Goal: Information Seeking & Learning: Find specific fact

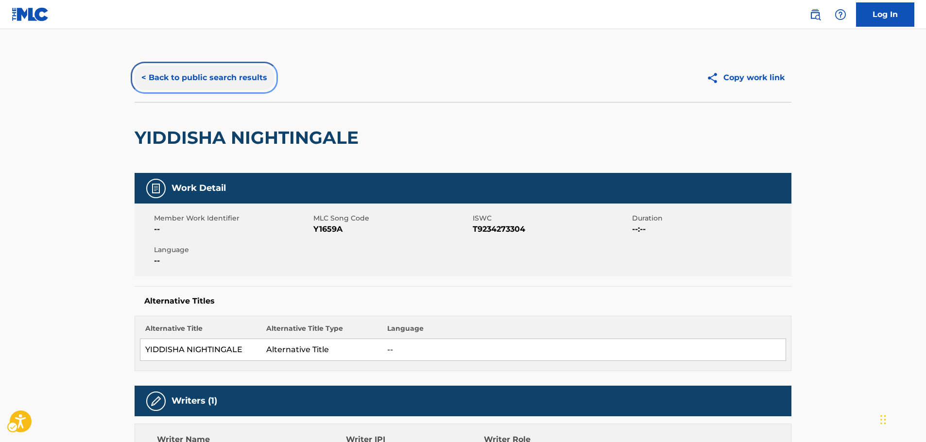
click at [186, 72] on button "< Back to public search results" at bounding box center [204, 78] width 139 height 24
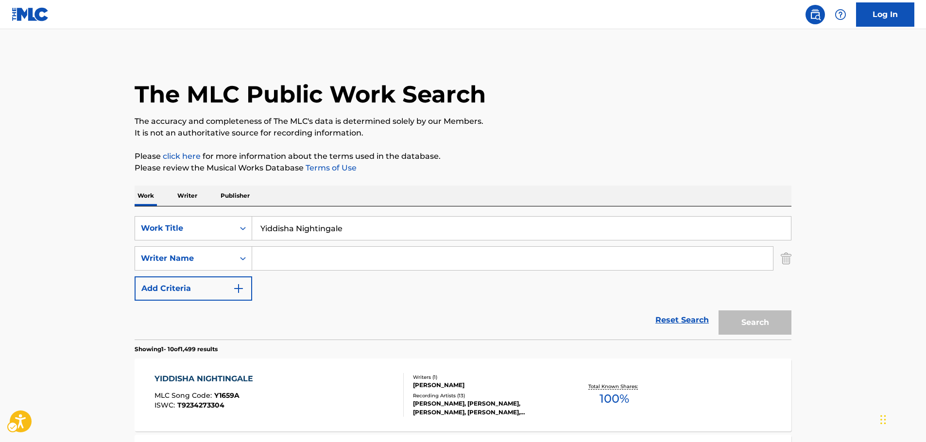
scroll to position [97, 0]
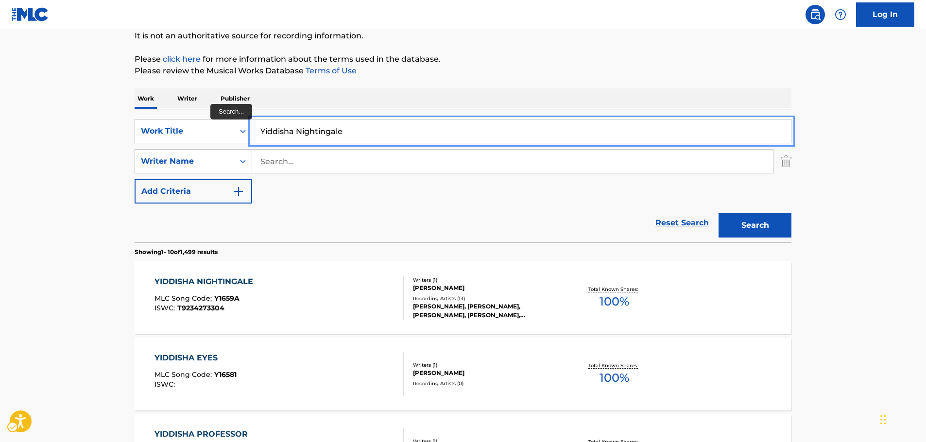
drag, startPoint x: 369, startPoint y: 136, endPoint x: 129, endPoint y: 138, distance: 239.9
paste input "London Bridg"
type input "[GEOGRAPHIC_DATA]"
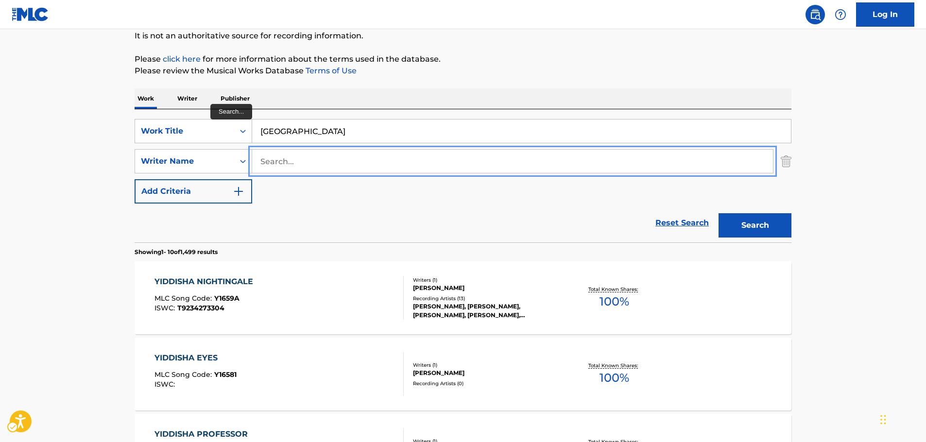
paste input "[PERSON_NAME]"
type input "[PERSON_NAME]"
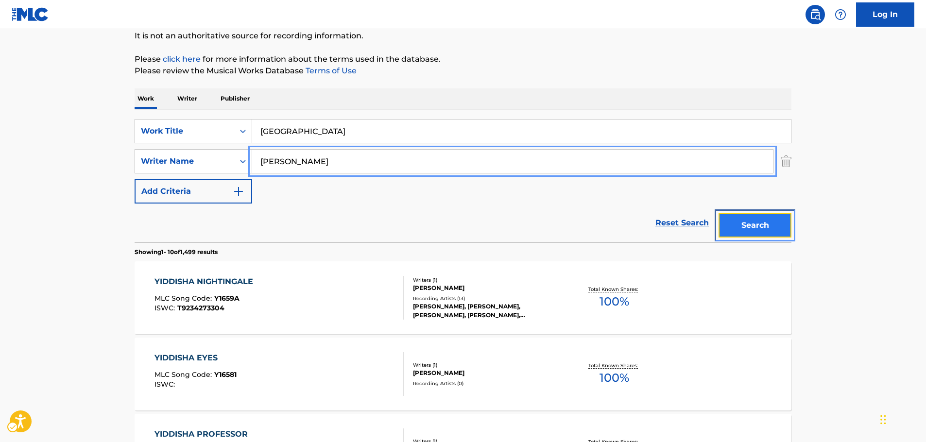
click at [765, 220] on button "Search" at bounding box center [754, 225] width 73 height 24
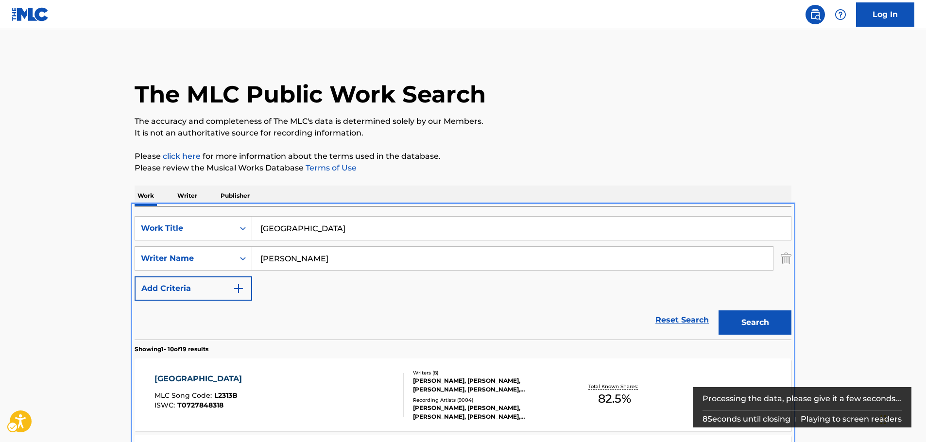
scroll to position [206, 0]
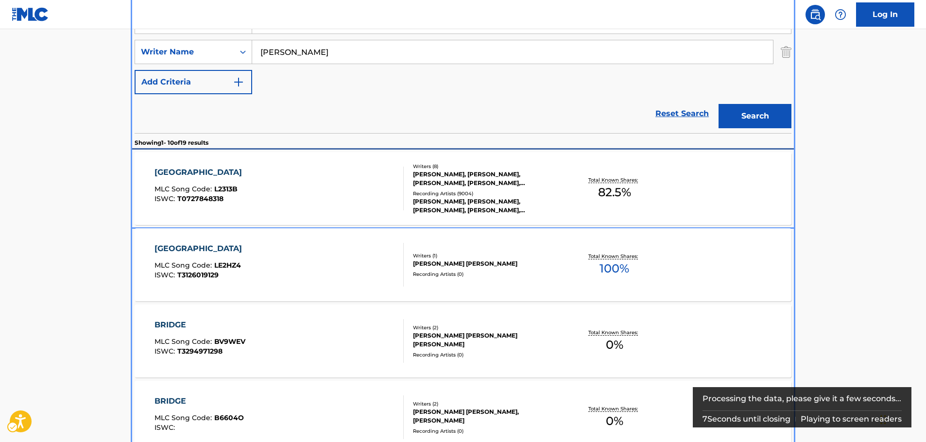
click at [268, 198] on div "LONDON BRIDGE MLC Song Code : L2313B ISWC : T0727848318" at bounding box center [279, 189] width 250 height 44
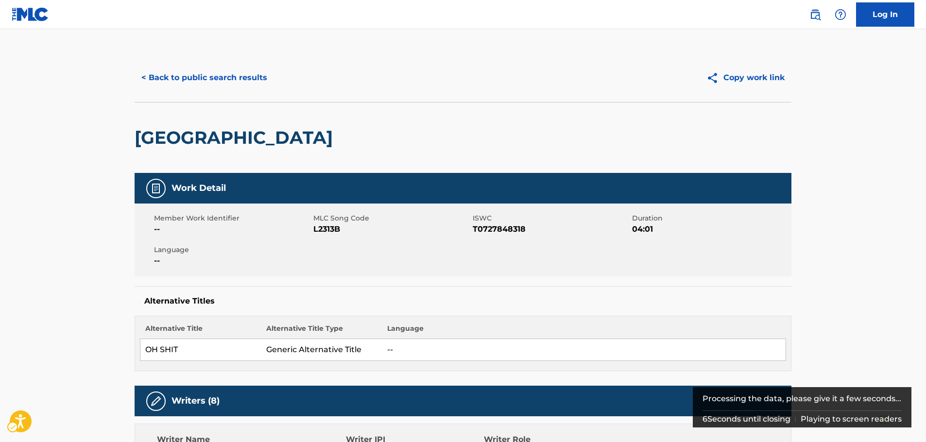
click at [322, 230] on span "MLC Song Code - L2313B" at bounding box center [391, 229] width 157 height 12
click at [510, 229] on span "ISWC - T0727848318" at bounding box center [550, 229] width 157 height 12
click at [509, 229] on span "ISWC - T0727848318" at bounding box center [550, 229] width 157 height 12
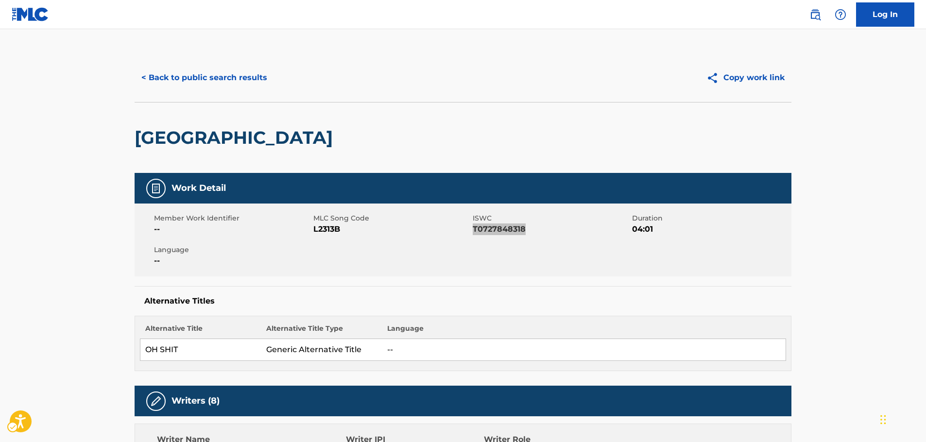
scroll to position [194, 0]
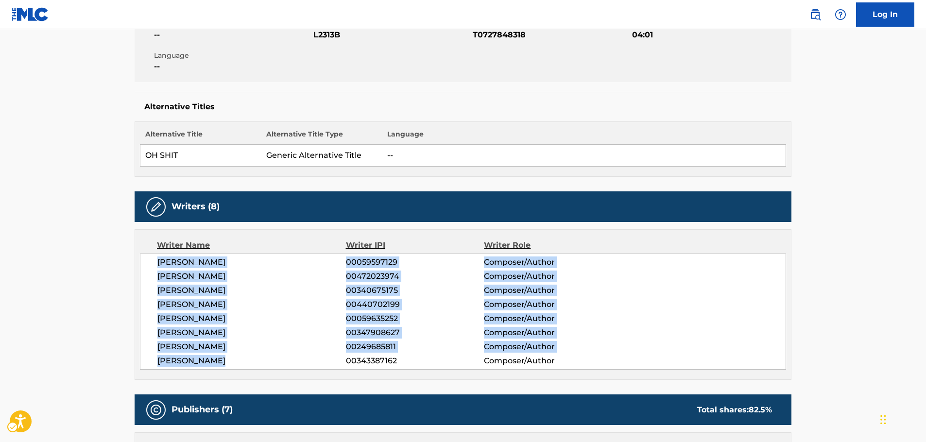
drag, startPoint x: 246, startPoint y: 362, endPoint x: 135, endPoint y: 266, distance: 146.6
copy div "[PERSON_NAME] 00059597129 Composer/Author [PERSON_NAME] 00472023974 Composer/Au…"
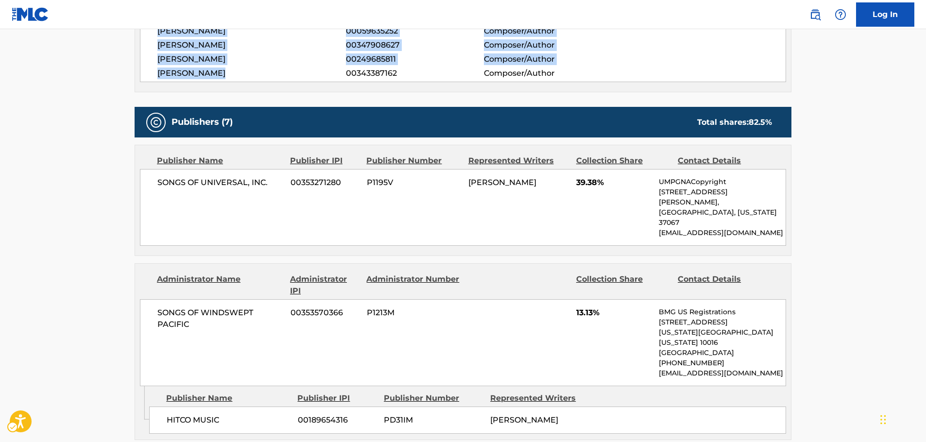
scroll to position [486, 0]
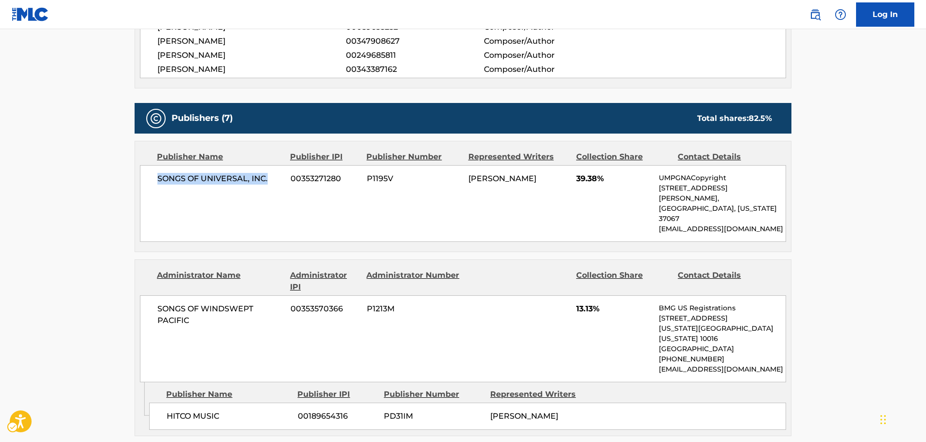
drag, startPoint x: 278, startPoint y: 177, endPoint x: 156, endPoint y: 181, distance: 121.5
click at [156, 181] on div "SONGS OF UNIVERSAL, INC. 00353271280 P1195V [PERSON_NAME] 39.38% UMPGNACopyrigh…" at bounding box center [463, 203] width 646 height 77
copy span "SONGS OF UNIVERSAL, INC."
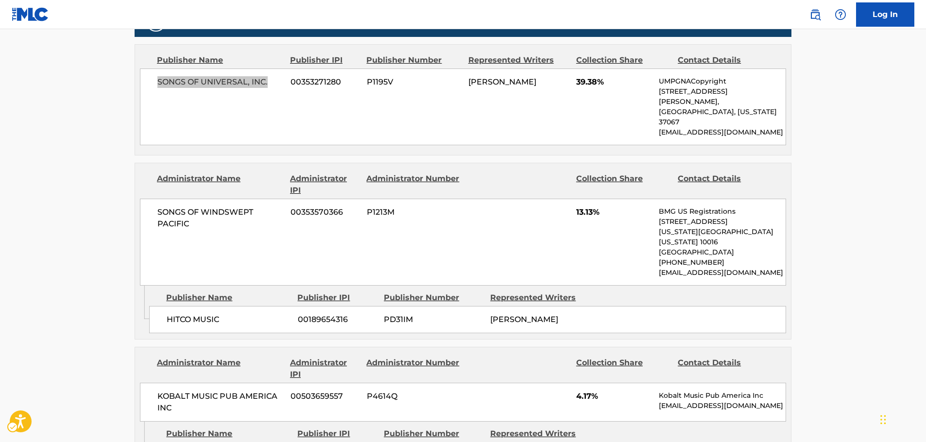
scroll to position [583, 0]
drag, startPoint x: 232, startPoint y: 288, endPoint x: 163, endPoint y: 287, distance: 69.4
click at [163, 305] on div "HITCO MUSIC 00189654316 PD31IM [PERSON_NAME]" at bounding box center [467, 318] width 637 height 27
copy span "HITCO MUSIC"
drag, startPoint x: 194, startPoint y: 206, endPoint x: 149, endPoint y: 189, distance: 48.7
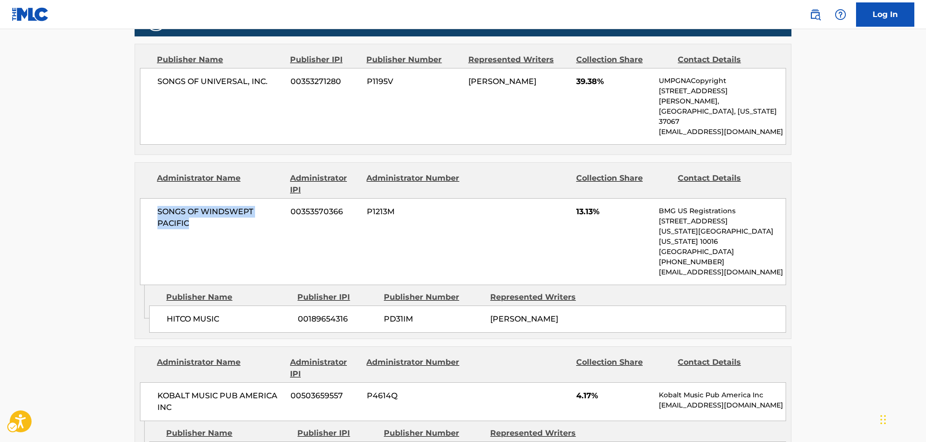
click at [149, 198] on div "SONGS OF WINDSWEPT PACIFIC 00353570366 P1213M 13.13% BMG US Registrations [STRE…" at bounding box center [463, 241] width 646 height 87
copy span "SONGS OF WINDSWEPT PACIFIC"
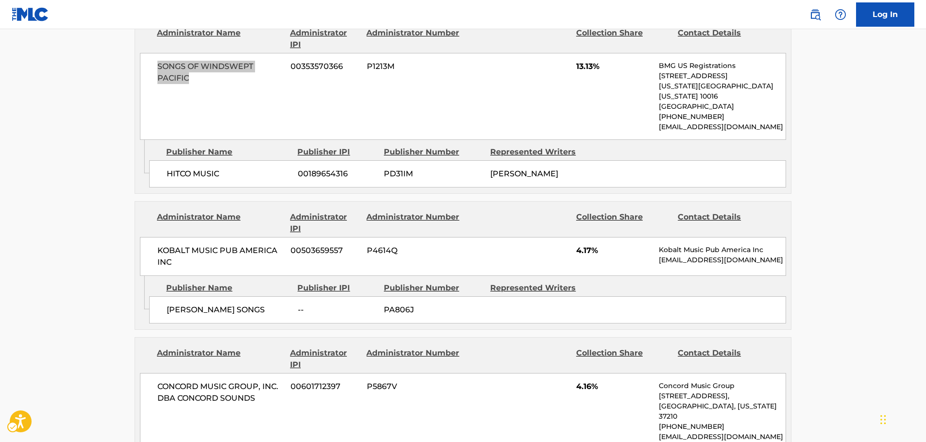
scroll to position [728, 0]
drag, startPoint x: 231, startPoint y: 288, endPoint x: 160, endPoint y: 284, distance: 71.5
click at [160, 296] on div "[PERSON_NAME] SONGS -- PA806J" at bounding box center [467, 309] width 637 height 27
copy span "[PERSON_NAME] SONGS"
drag, startPoint x: 192, startPoint y: 227, endPoint x: 139, endPoint y: 220, distance: 53.9
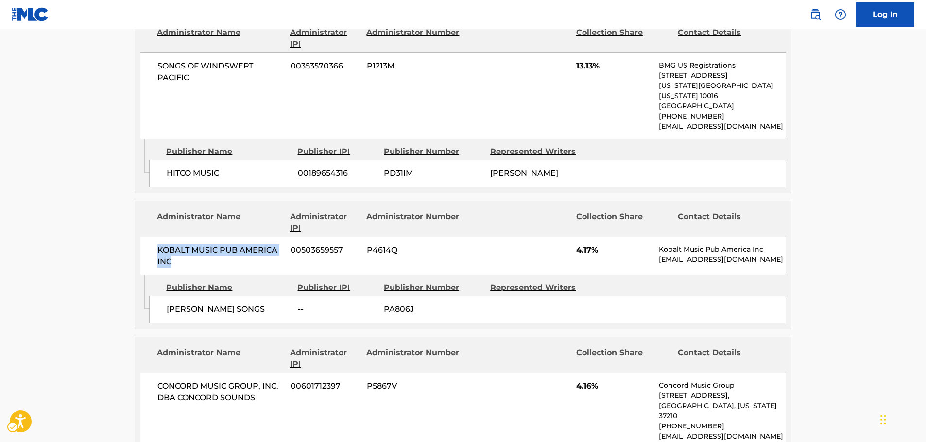
click at [139, 220] on div "Administrator Name Administrator IPI Administrator Number Collection Share Cont…" at bounding box center [463, 238] width 656 height 74
copy span "KOBALT MUSIC PUB AMERICA INC"
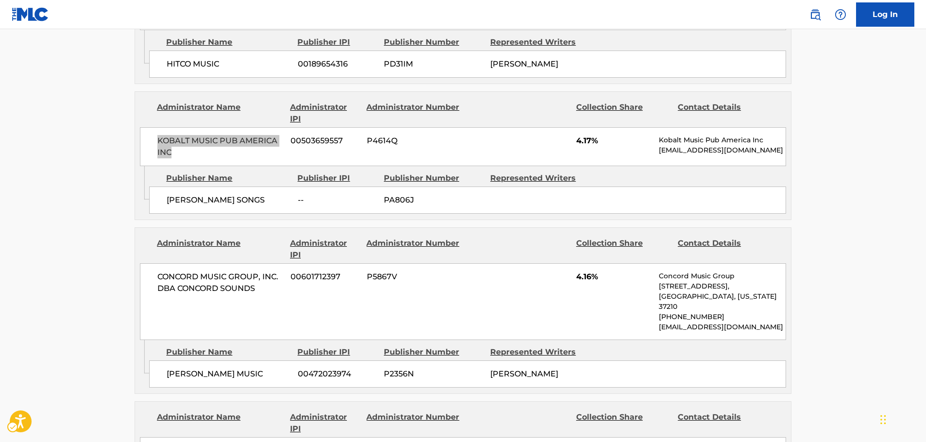
scroll to position [874, 0]
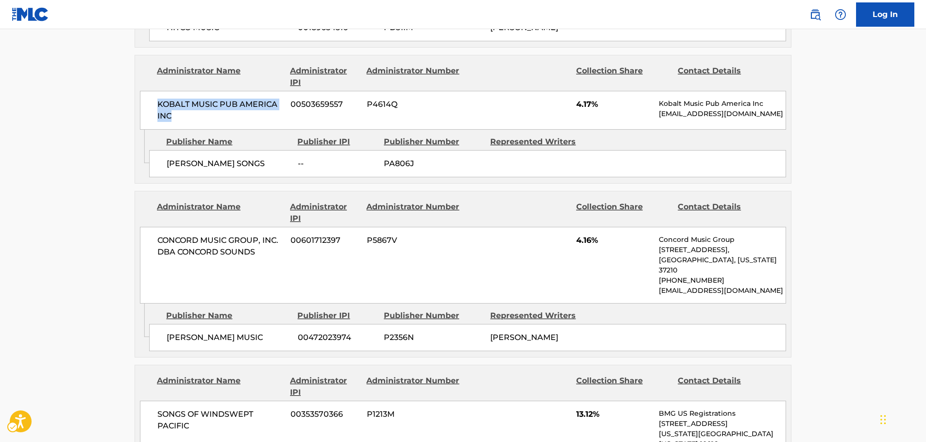
drag, startPoint x: 219, startPoint y: 297, endPoint x: 163, endPoint y: 298, distance: 55.4
click at [163, 324] on div "[PERSON_NAME] MUSIC 00472023974 P2356N [PERSON_NAME]" at bounding box center [467, 337] width 637 height 27
copy span "[PERSON_NAME] MUSIC"
drag, startPoint x: 260, startPoint y: 220, endPoint x: 154, endPoint y: 208, distance: 107.0
click at [154, 227] on div "CONCORD MUSIC GROUP, INC. DBA CONCORD SOUNDS 00601712397 P5867V 4.16% Concord M…" at bounding box center [463, 265] width 646 height 77
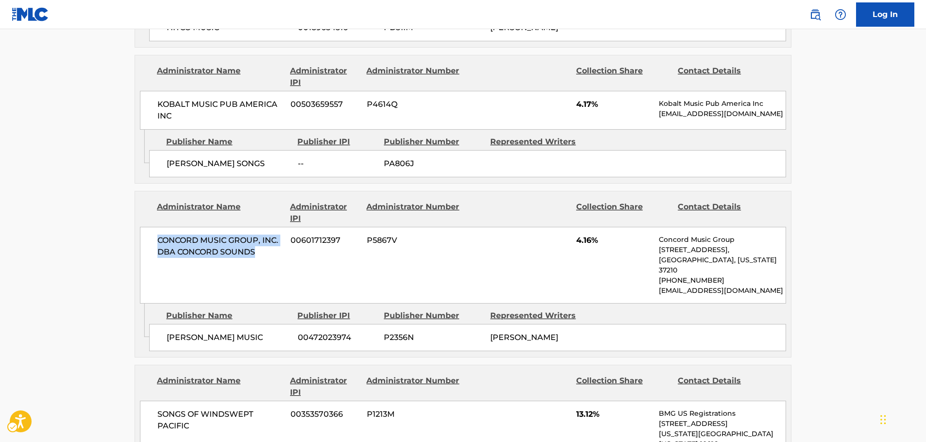
copy span "CONCORD MUSIC GROUP, INC. DBA CONCORD SOUNDS"
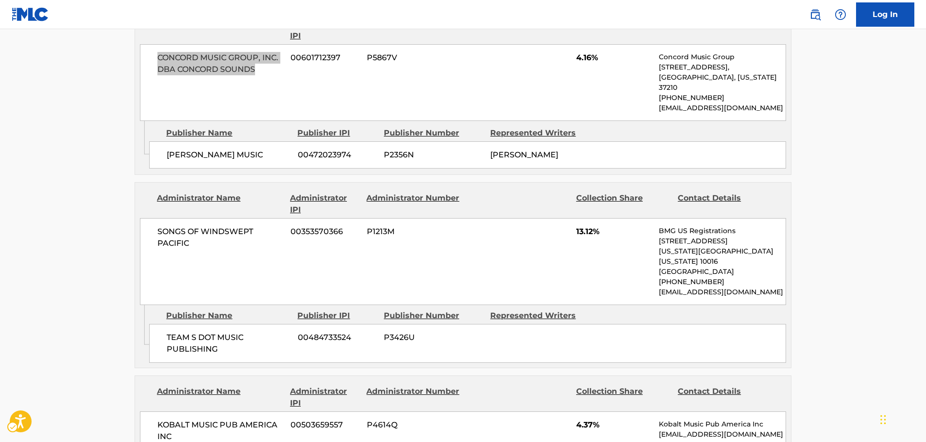
scroll to position [1068, 0]
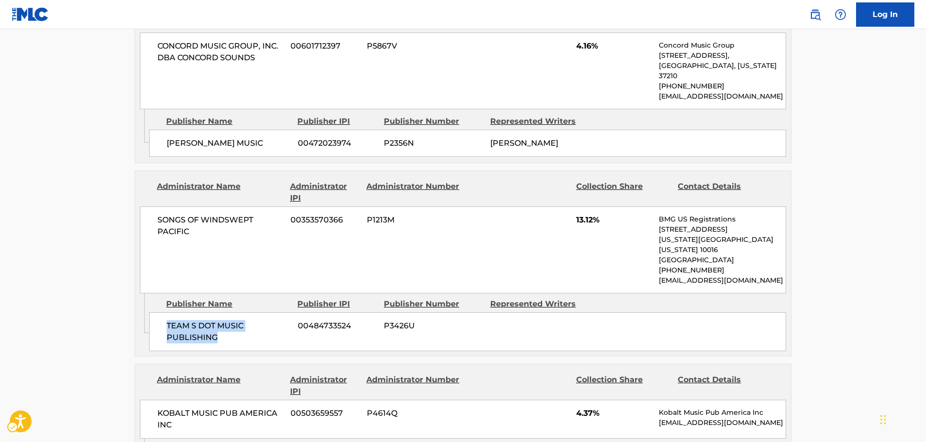
drag, startPoint x: 211, startPoint y: 286, endPoint x: 178, endPoint y: 257, distance: 44.0
click at [160, 312] on div "TEAM S DOT MUSIC PUBLISHING 00484733524 P3426U" at bounding box center [467, 331] width 637 height 39
copy span "TEAM S DOT MUSIC PUBLISHING"
drag, startPoint x: 191, startPoint y: 190, endPoint x: 141, endPoint y: 182, distance: 50.3
click at [141, 206] on div "SONGS OF WINDSWEPT PACIFIC 00353570366 P1213M 13.12% BMG US Registrations [STRE…" at bounding box center [463, 249] width 646 height 87
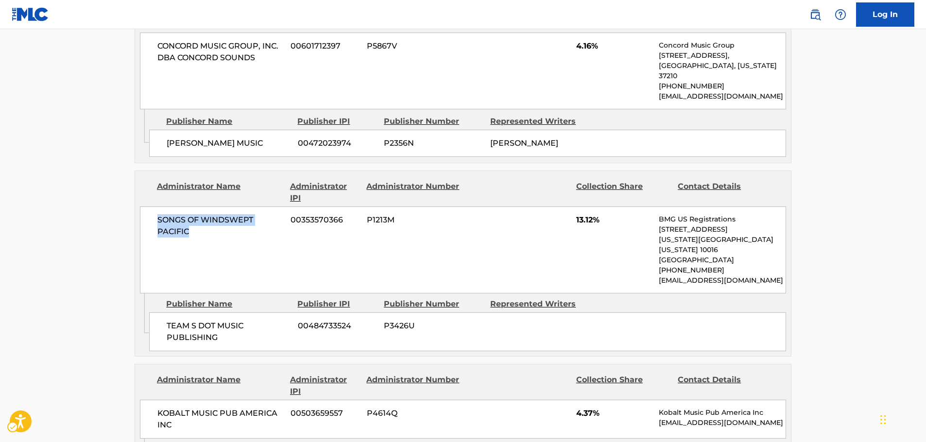
copy span "SONGS OF WINDSWEPT PACIFIC"
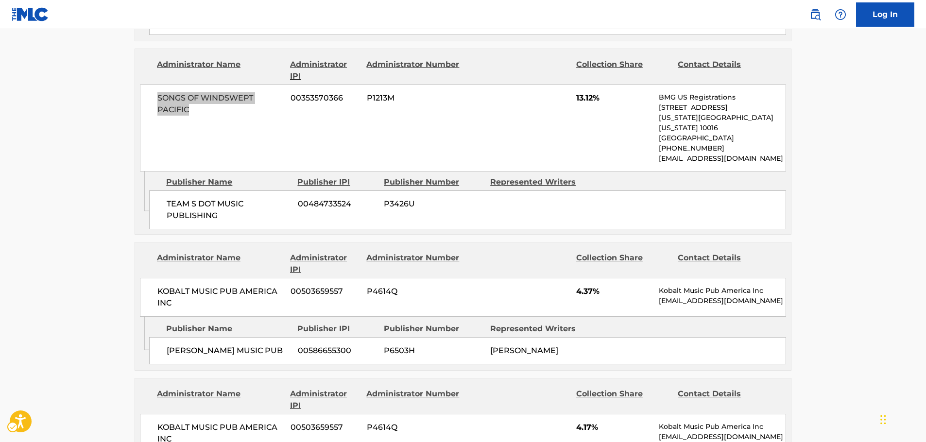
scroll to position [1214, 0]
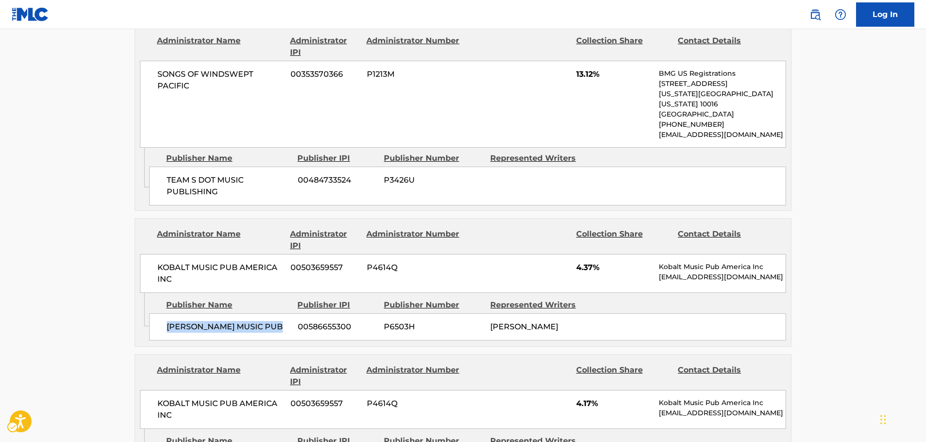
drag, startPoint x: 281, startPoint y: 277, endPoint x: 166, endPoint y: 279, distance: 115.1
click at [166, 313] on div "[PERSON_NAME] MUSIC PUB 00586655300 P6503H [PERSON_NAME]" at bounding box center [467, 326] width 637 height 27
drag, startPoint x: 191, startPoint y: 232, endPoint x: 23, endPoint y: 217, distance: 168.7
click at [157, 262] on span "KOBALT MUSIC PUB AMERICA INC" at bounding box center [220, 273] width 126 height 23
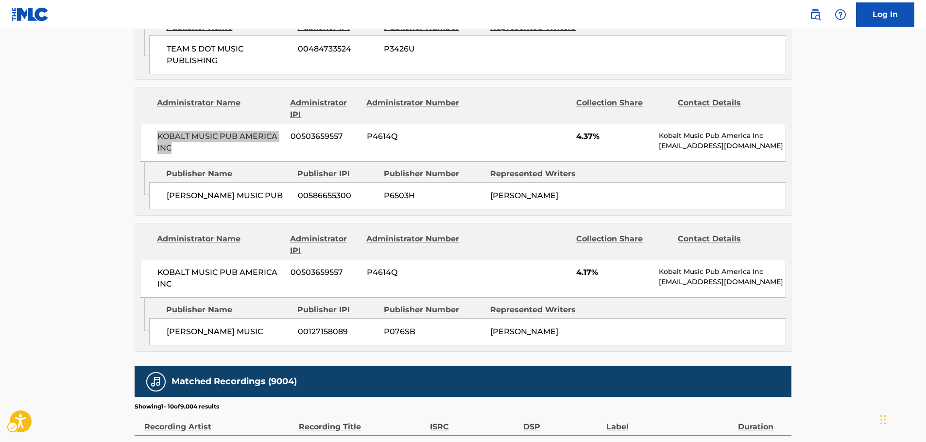
scroll to position [1360, 0]
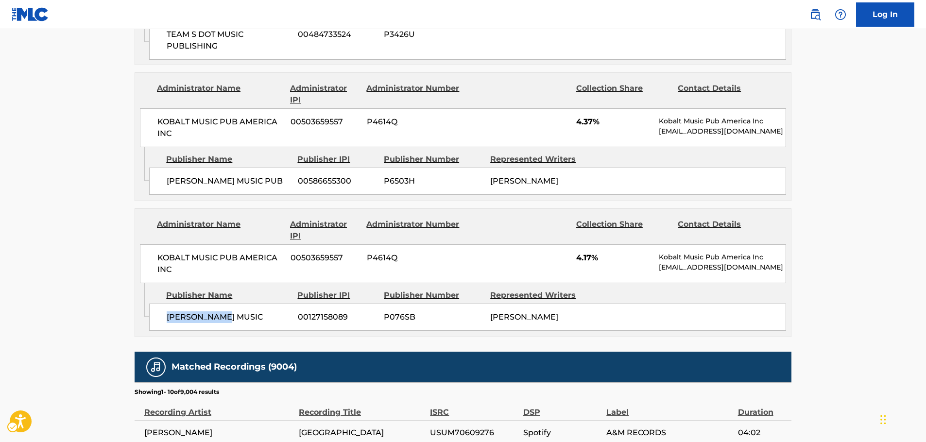
drag, startPoint x: 179, startPoint y: 263, endPoint x: 156, endPoint y: 266, distance: 23.4
click at [156, 303] on div "[PERSON_NAME] MUSIC 00127158089 P076SB [PERSON_NAME]" at bounding box center [467, 316] width 637 height 27
drag, startPoint x: 150, startPoint y: 216, endPoint x: 129, endPoint y: 210, distance: 21.7
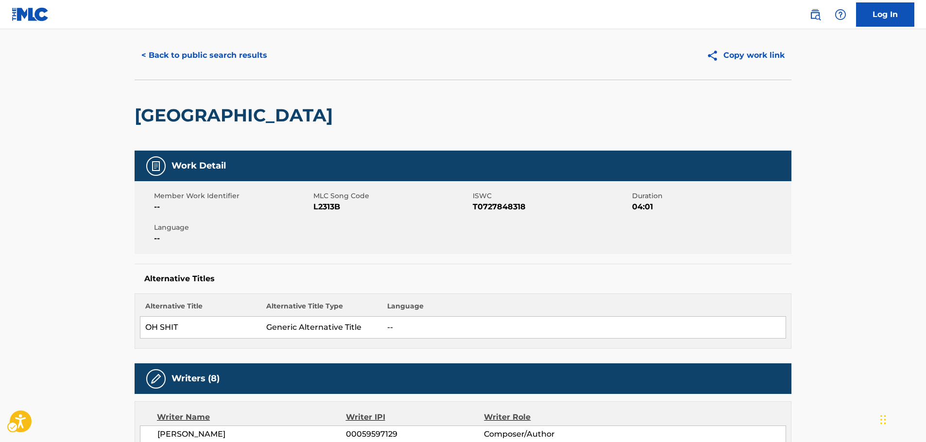
scroll to position [0, 0]
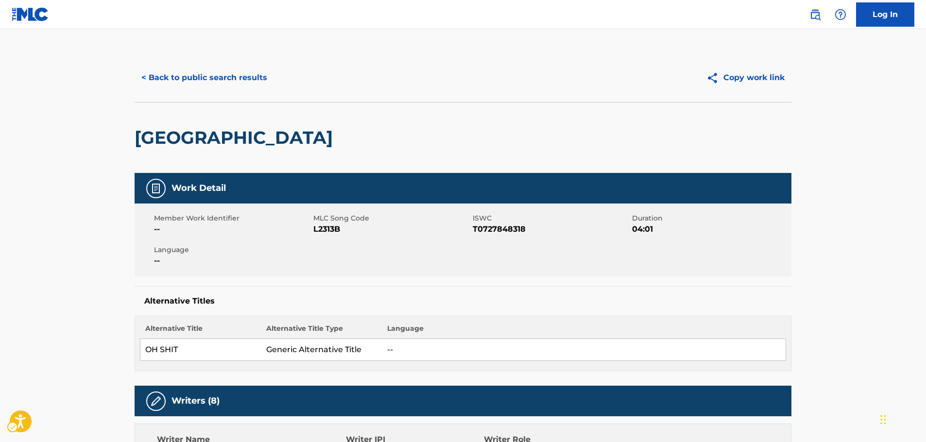
click at [234, 77] on button "< Back to public search results" at bounding box center [204, 78] width 139 height 24
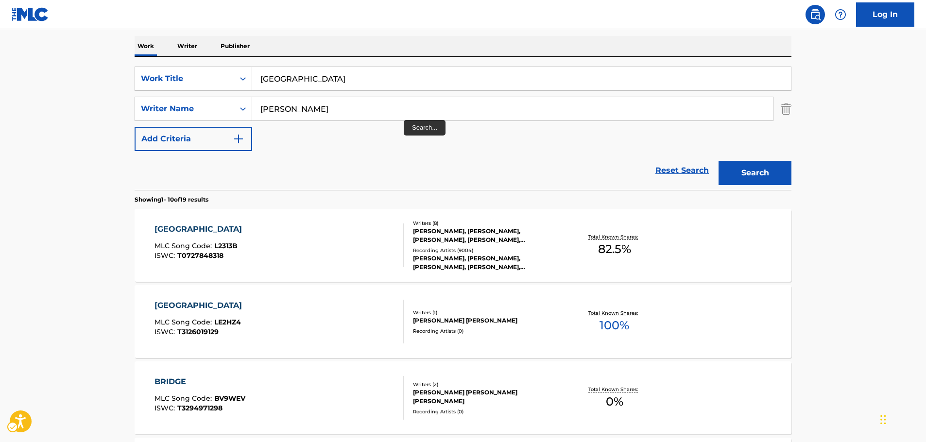
scroll to position [109, 0]
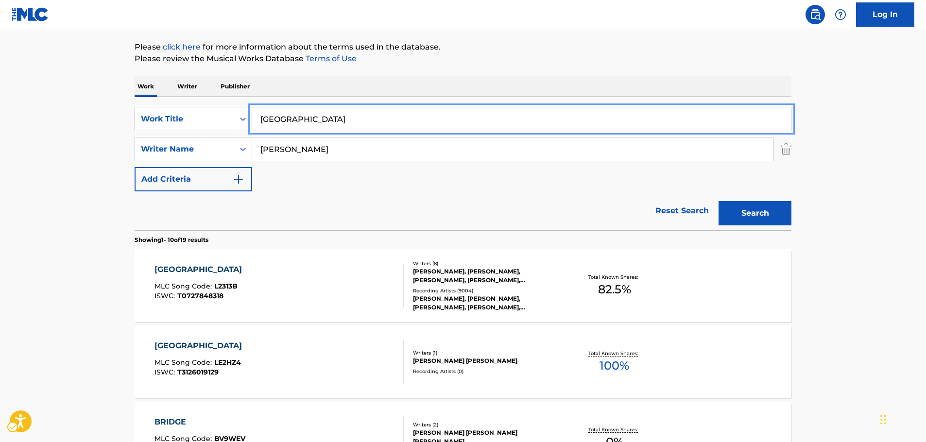
drag, startPoint x: 239, startPoint y: 115, endPoint x: 196, endPoint y: 115, distance: 43.7
paste input "Tuya En Septiembr"
type input "Tuya En Septiembre"
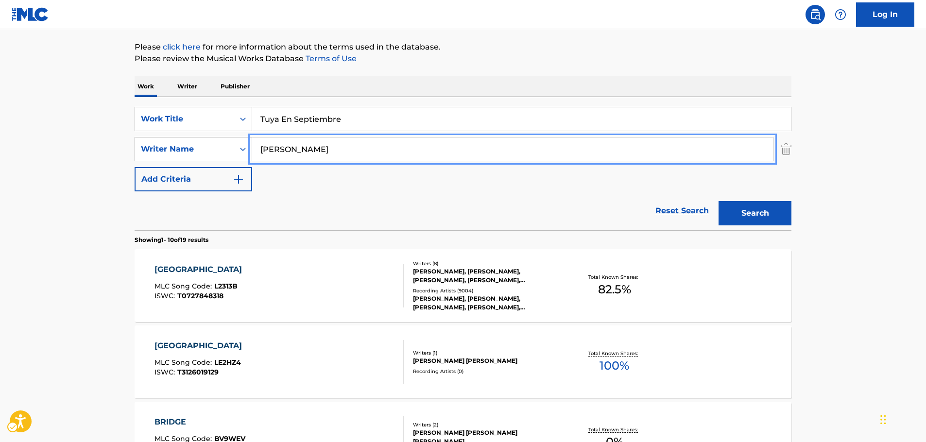
drag, startPoint x: 302, startPoint y: 153, endPoint x: 196, endPoint y: 144, distance: 106.3
click at [718, 201] on button "Search" at bounding box center [754, 213] width 73 height 24
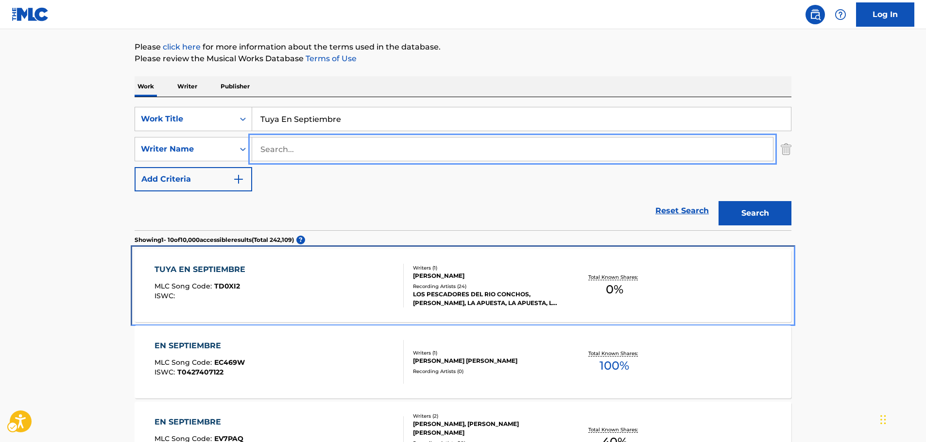
click at [291, 264] on div "TUYA EN SEPTIEMBRE MLC Song Code : TD0XI2 ISWC :" at bounding box center [279, 286] width 250 height 44
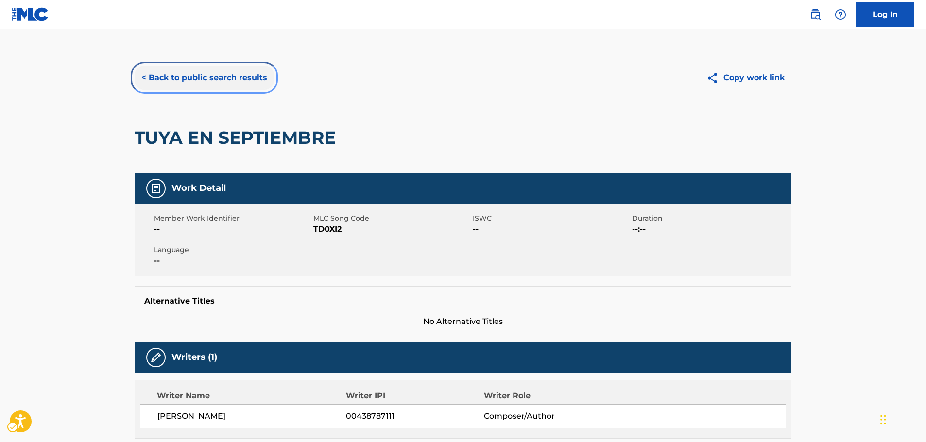
click at [193, 81] on button "< Back to public search results" at bounding box center [204, 78] width 139 height 24
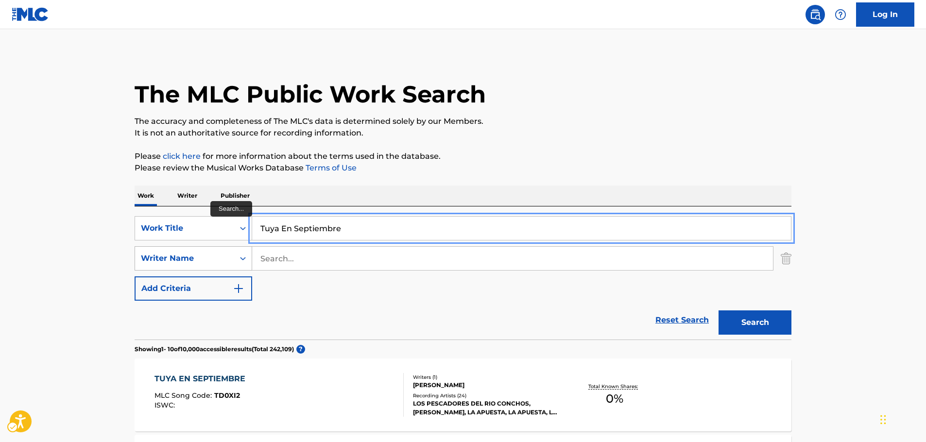
drag, startPoint x: 299, startPoint y: 234, endPoint x: 202, endPoint y: 247, distance: 97.5
type input "wind"
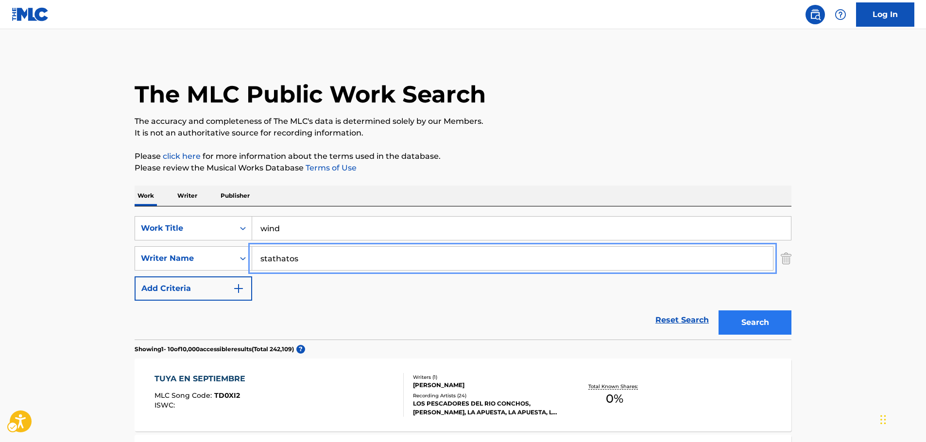
type input "stathatos"
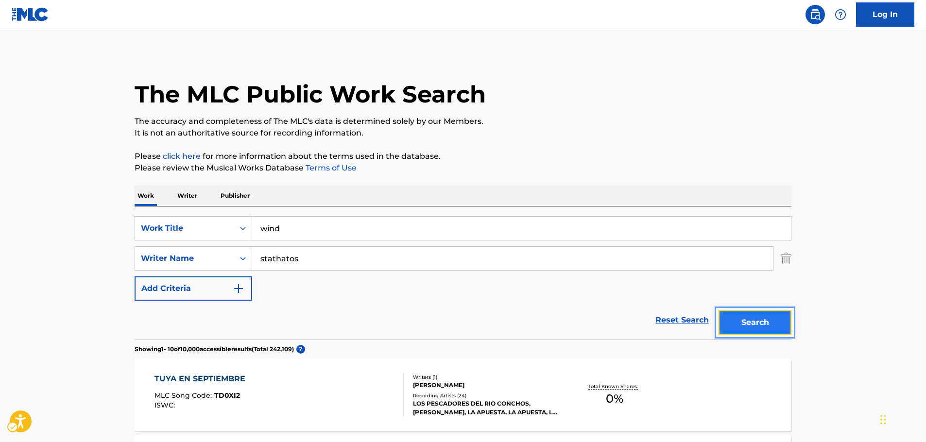
click at [772, 316] on button "Search" at bounding box center [754, 322] width 73 height 24
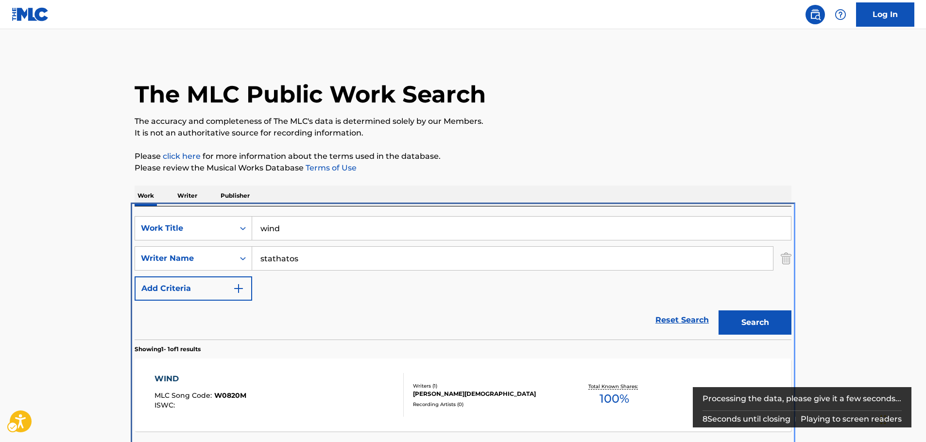
scroll to position [35, 0]
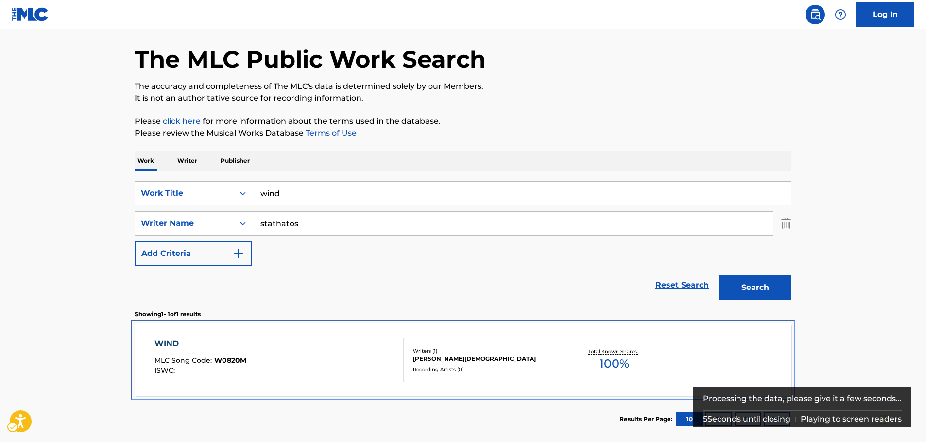
click at [341, 363] on div "WIND MLC Song Code : W0820M ISWC :" at bounding box center [279, 360] width 250 height 44
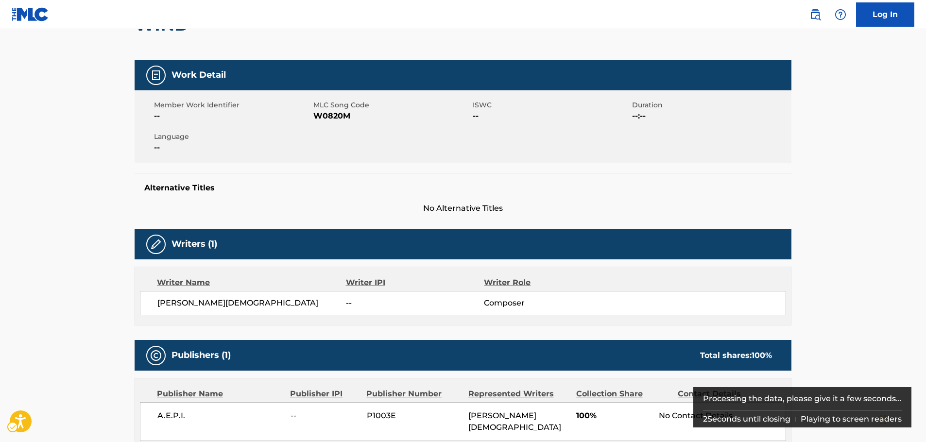
scroll to position [49, 0]
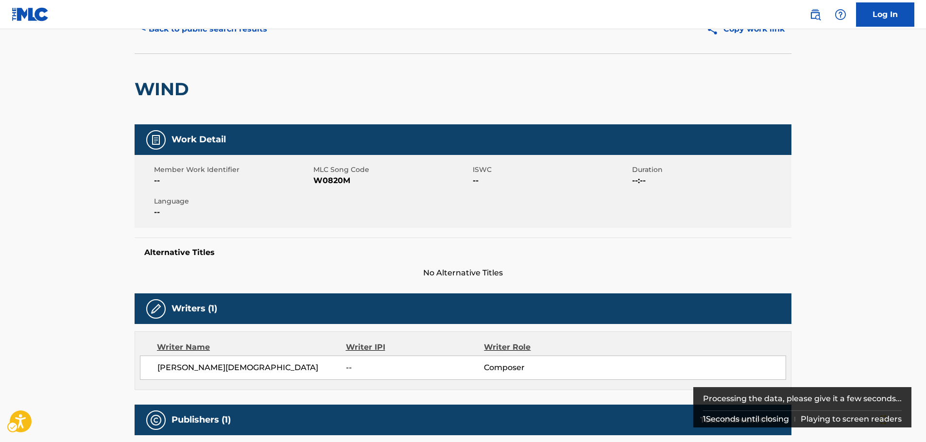
click at [341, 181] on span "MLC Song Code - W0820M" at bounding box center [391, 181] width 157 height 12
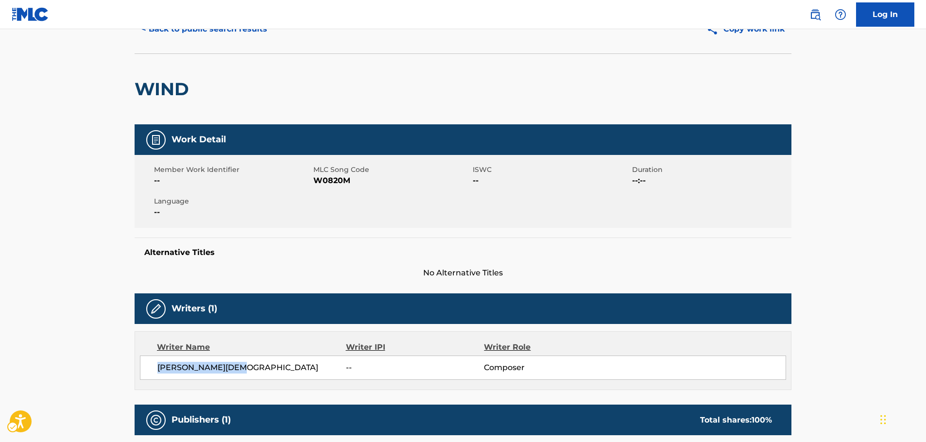
drag, startPoint x: 239, startPoint y: 370, endPoint x: 154, endPoint y: 369, distance: 85.0
click at [154, 369] on div "[PERSON_NAME] -- Composer" at bounding box center [463, 367] width 646 height 24
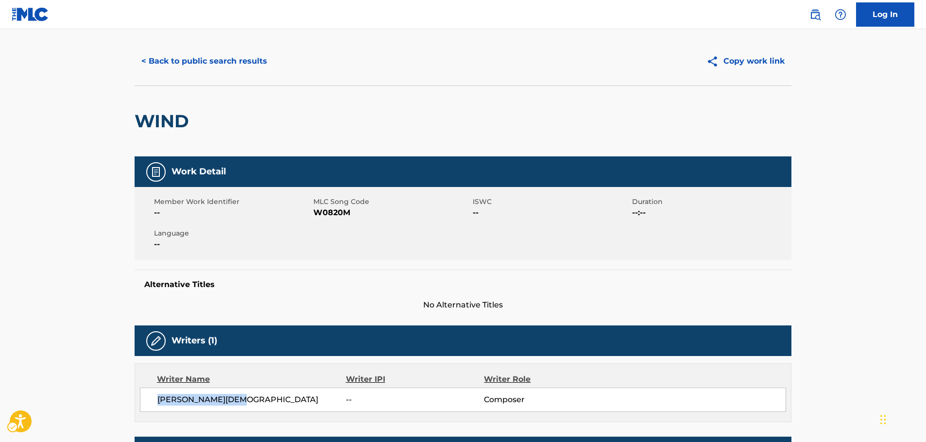
scroll to position [0, 0]
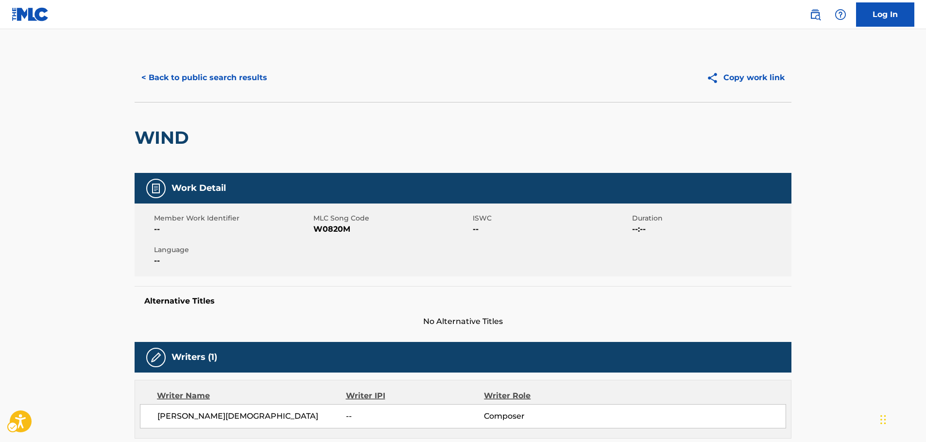
click at [336, 232] on span "MLC Song Code - W0820M" at bounding box center [391, 229] width 157 height 12
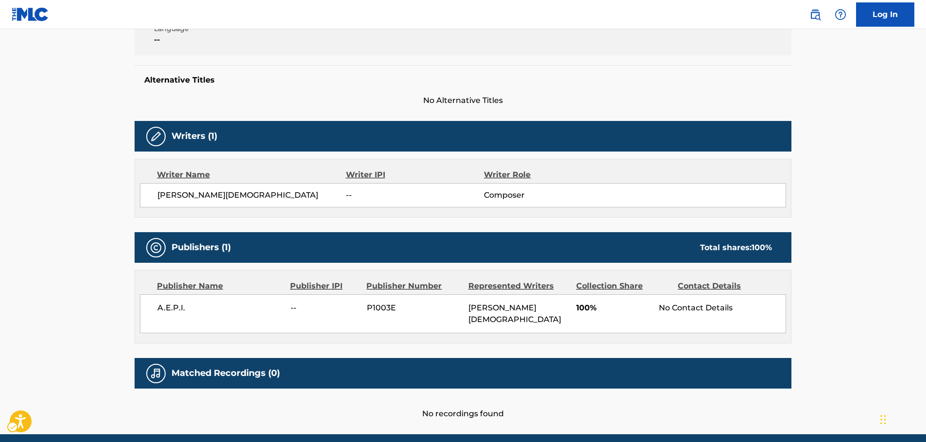
scroll to position [248, 0]
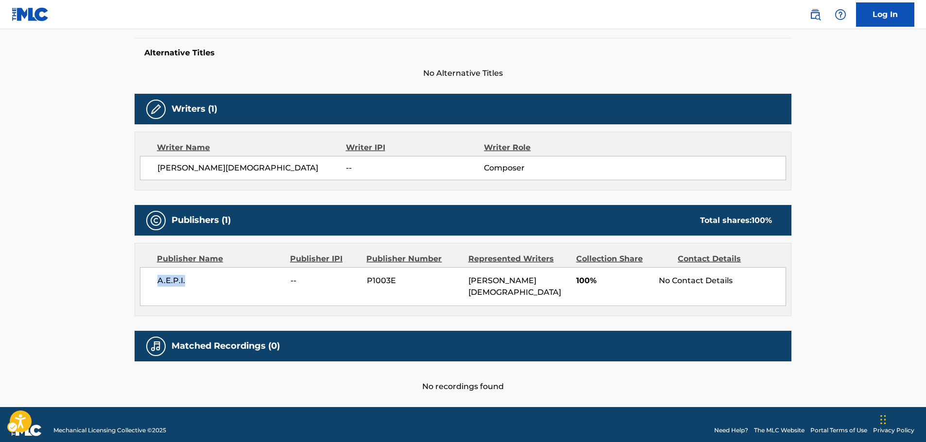
drag, startPoint x: 191, startPoint y: 283, endPoint x: 140, endPoint y: 285, distance: 51.5
click at [140, 285] on div "A.E.P.I. -- P1003E [PERSON_NAME][DEMOGRAPHIC_DATA] 100% No Contact Details" at bounding box center [463, 286] width 646 height 39
click at [184, 169] on span "[PERSON_NAME][DEMOGRAPHIC_DATA]" at bounding box center [251, 168] width 188 height 12
